Goal: Browse casually

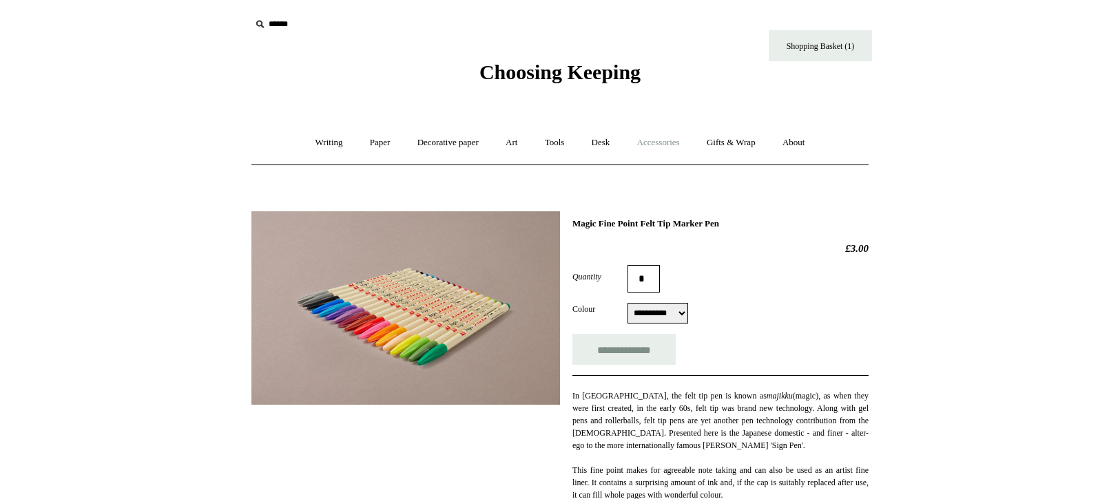
click at [678, 141] on link "Accessories +" at bounding box center [658, 143] width 67 height 36
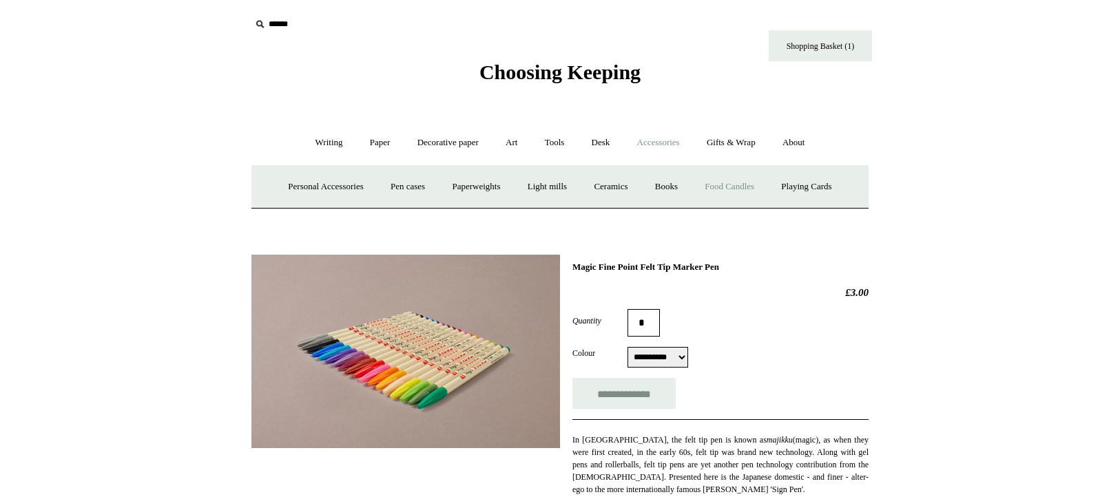
click at [742, 185] on link "Food Candles" at bounding box center [729, 187] width 74 height 36
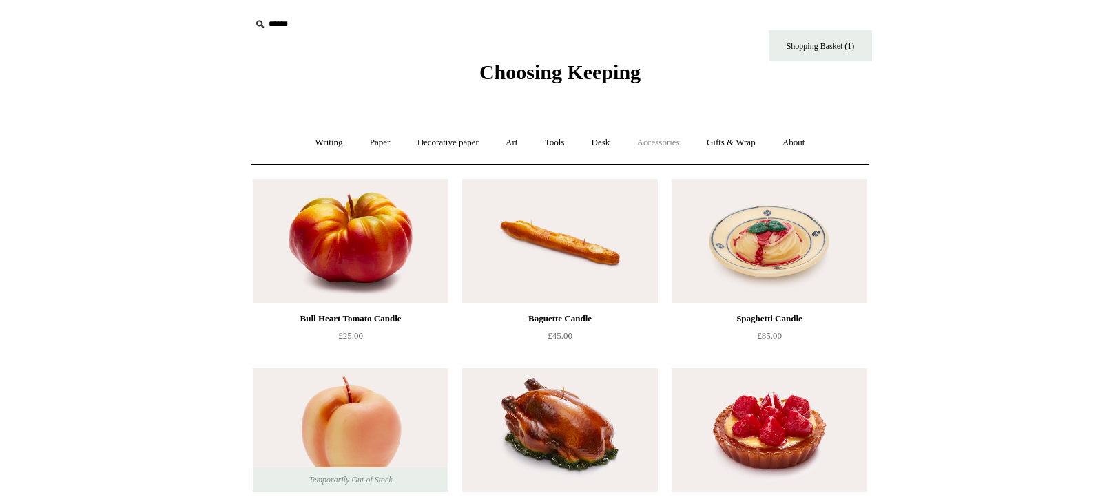
click at [662, 143] on link "Accessories +" at bounding box center [658, 143] width 67 height 36
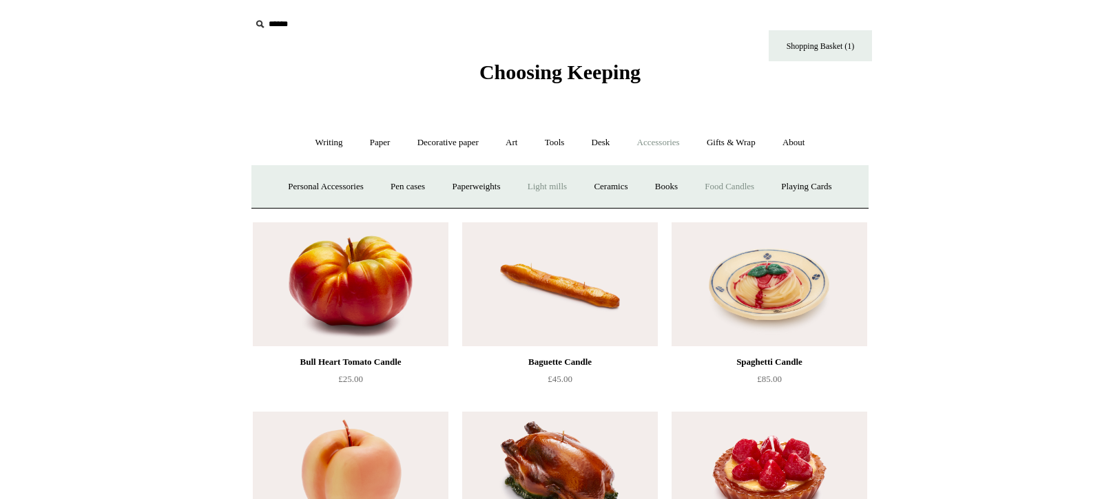
click at [539, 183] on link "Light mills" at bounding box center [547, 187] width 64 height 36
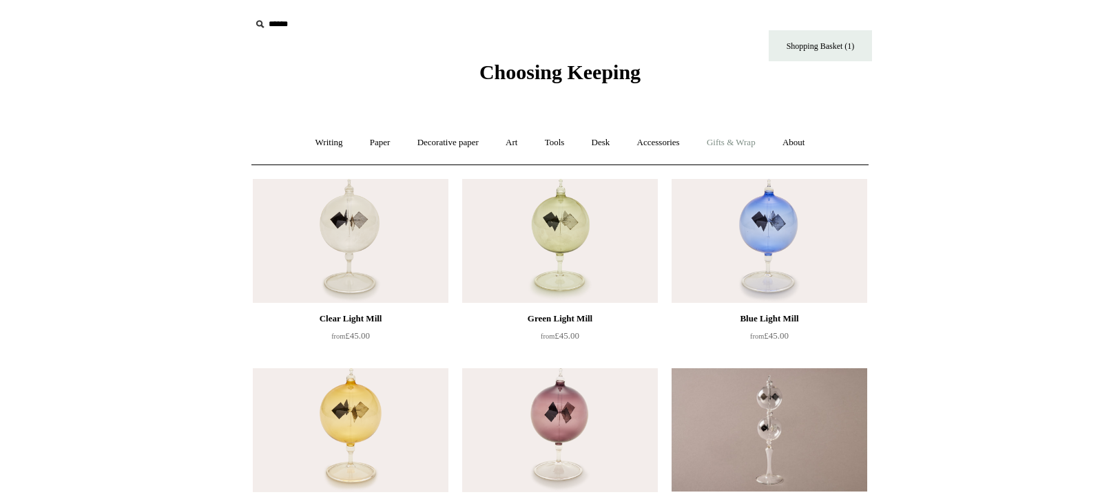
click at [729, 140] on link "Gifts & Wrap +" at bounding box center [731, 143] width 74 height 36
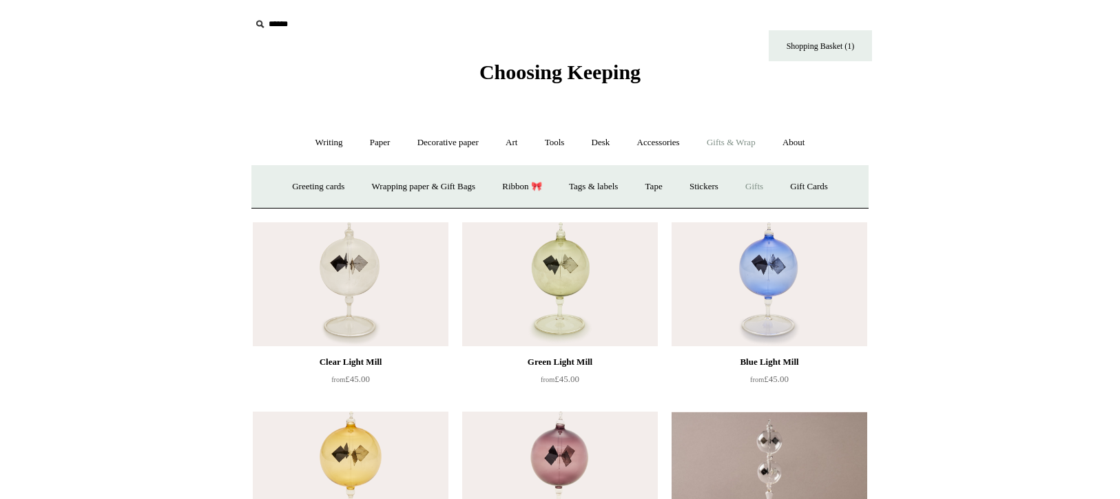
click at [767, 184] on link "Gifts +" at bounding box center [754, 187] width 43 height 36
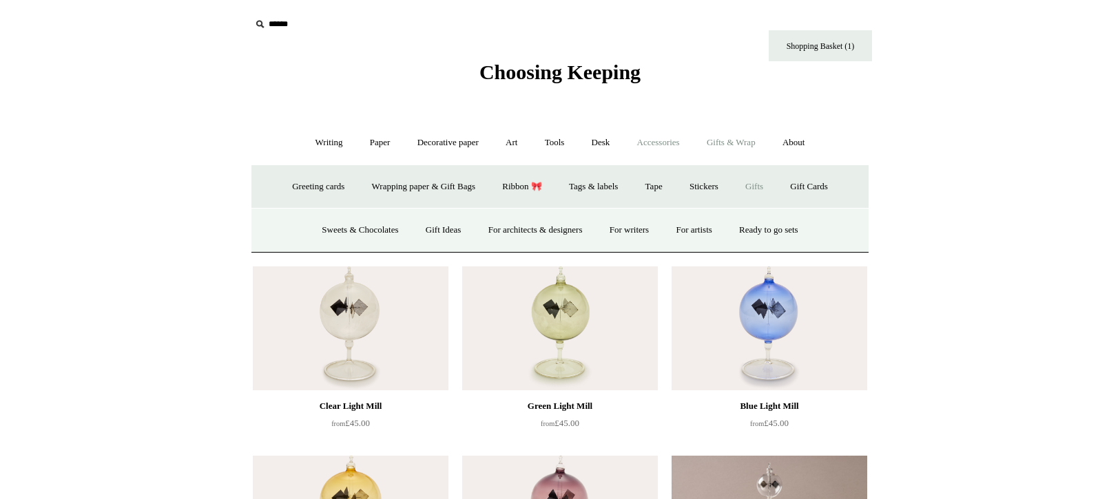
click at [664, 138] on link "Accessories +" at bounding box center [658, 143] width 67 height 36
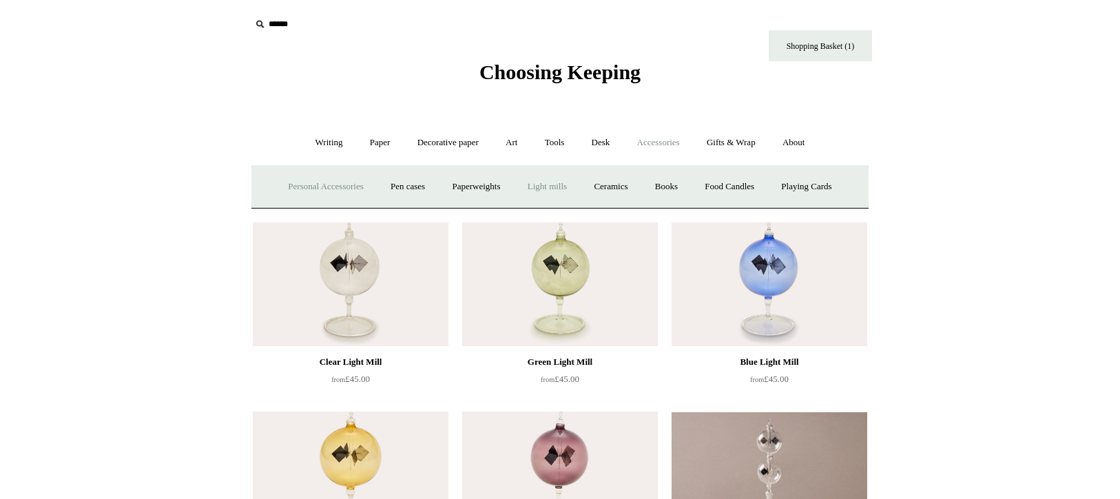
click at [337, 188] on link "Personal Accessories +" at bounding box center [325, 187] width 100 height 36
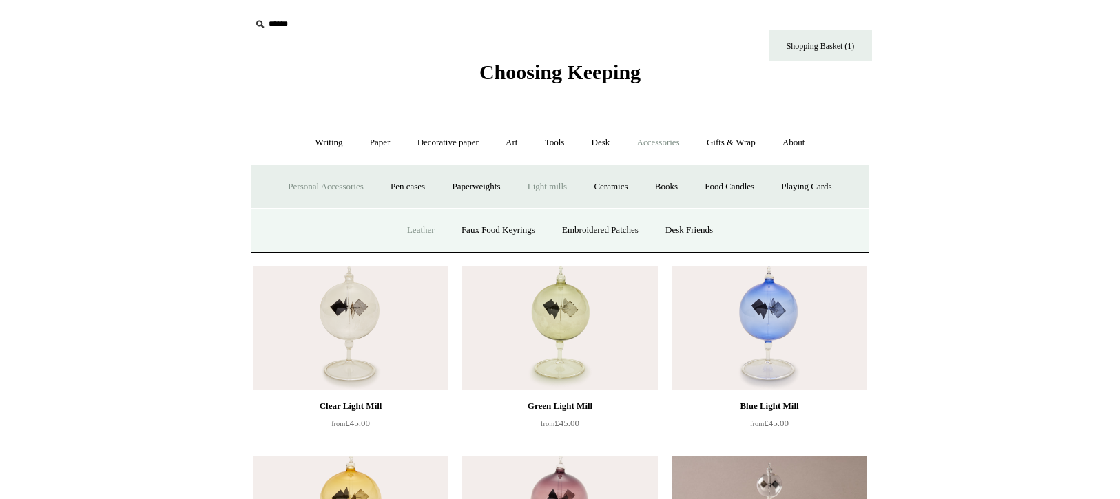
click at [407, 231] on link "Leather" at bounding box center [421, 230] width 52 height 36
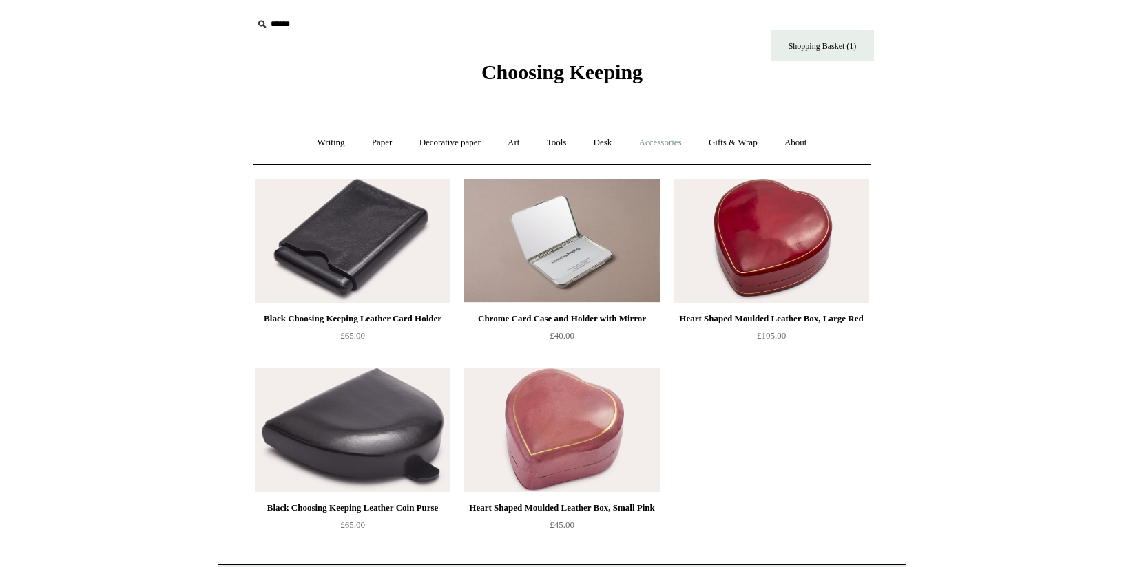
click at [669, 145] on link "Accessories +" at bounding box center [660, 143] width 67 height 36
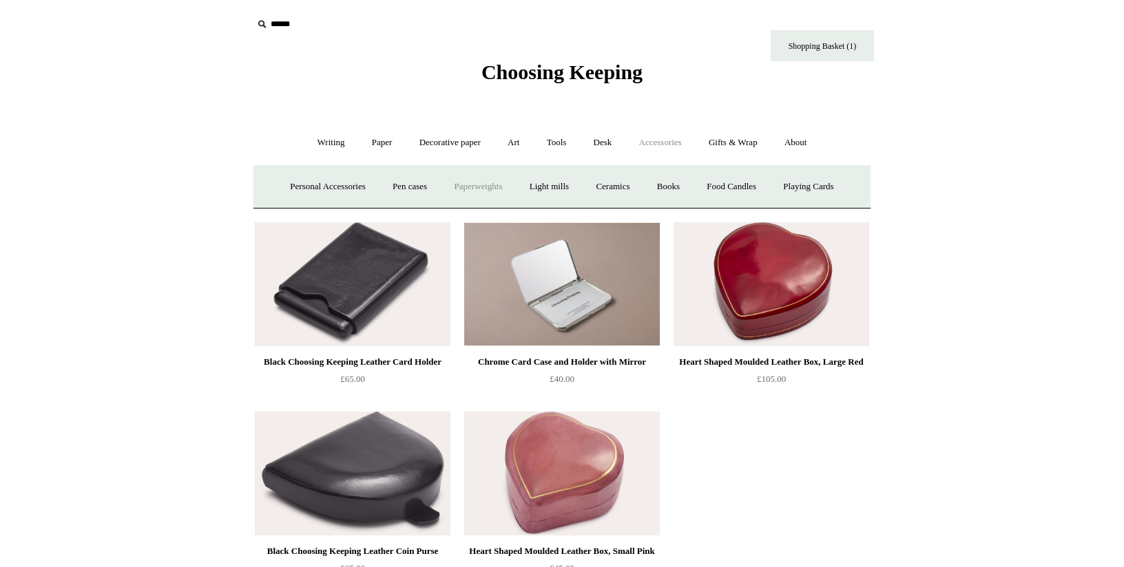
click at [483, 186] on link "Paperweights +" at bounding box center [477, 187] width 73 height 36
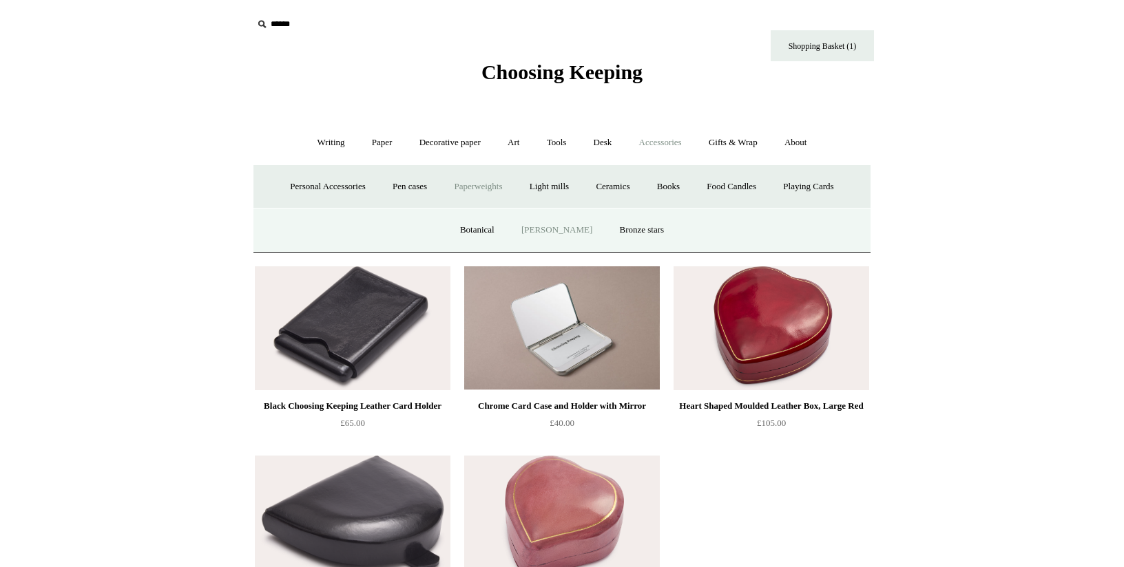
click at [563, 227] on link "[PERSON_NAME]" at bounding box center [557, 230] width 96 height 36
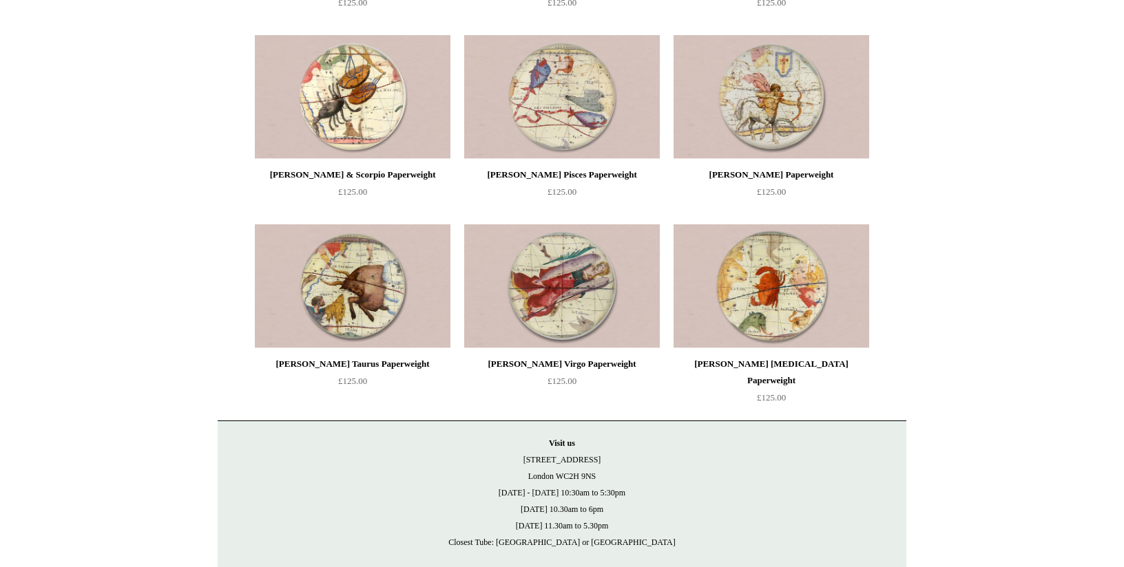
scroll to position [1866, 0]
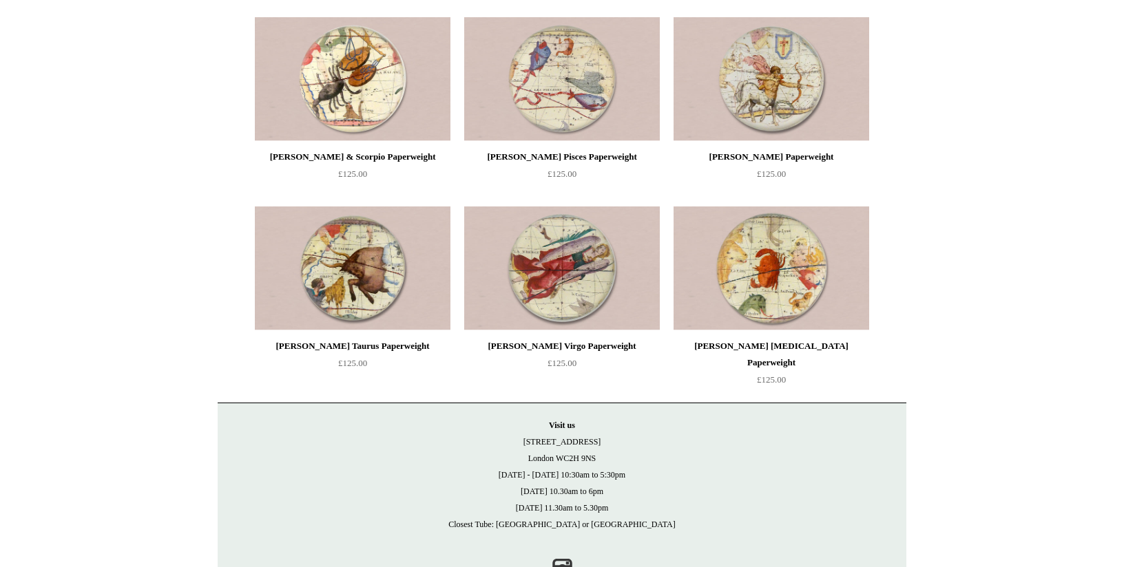
click at [570, 253] on img at bounding box center [562, 269] width 196 height 124
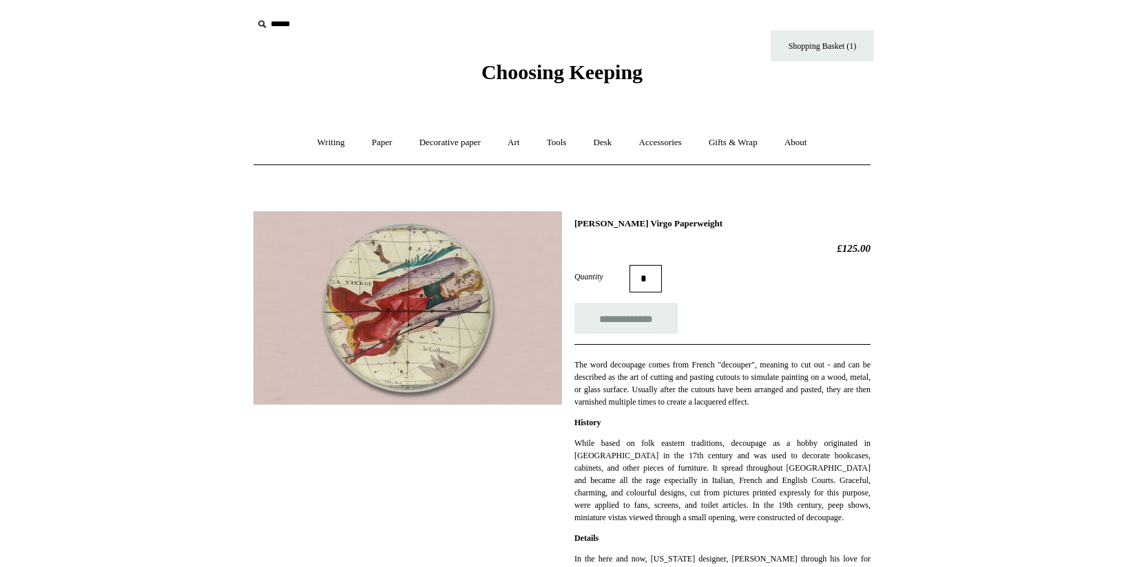
click at [441, 303] on img at bounding box center [407, 307] width 308 height 193
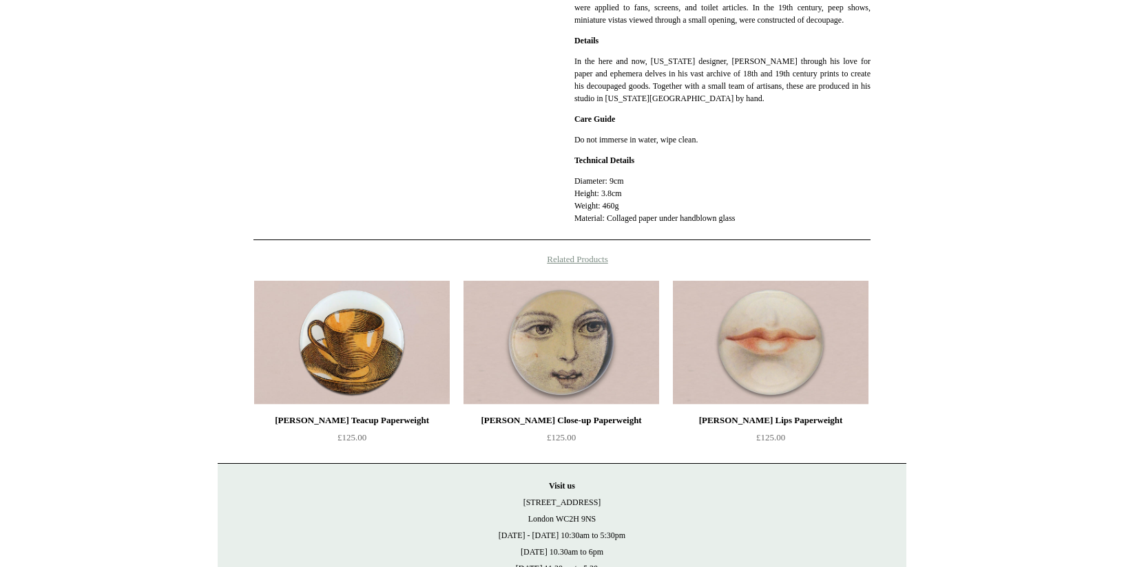
scroll to position [499, 0]
click at [401, 359] on img at bounding box center [352, 342] width 196 height 124
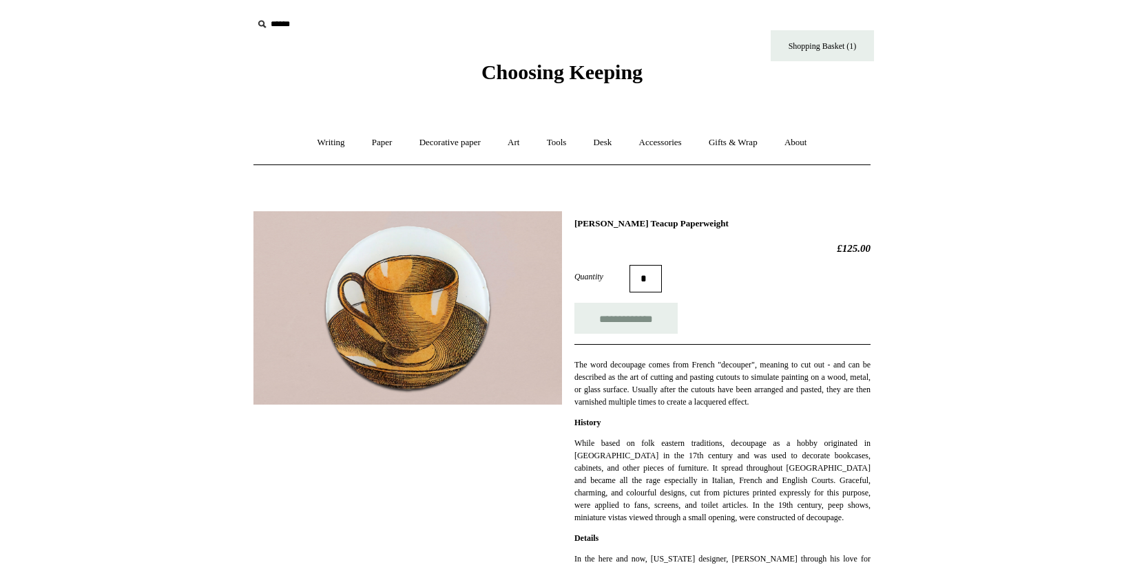
click at [404, 326] on img at bounding box center [407, 307] width 308 height 193
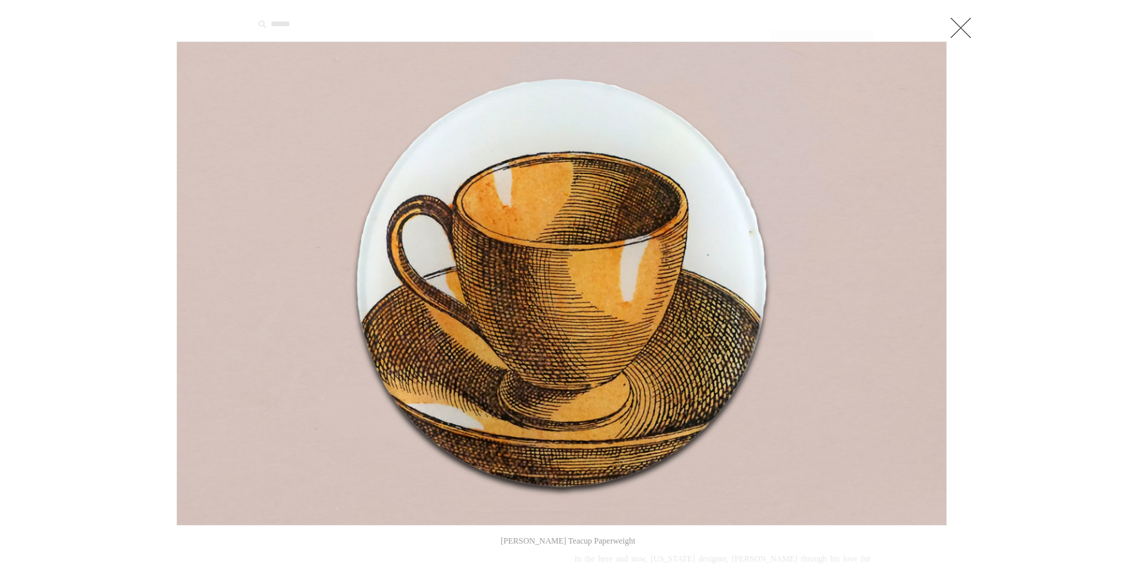
click at [964, 30] on link at bounding box center [961, 28] width 28 height 28
